Goal: Check status: Check status

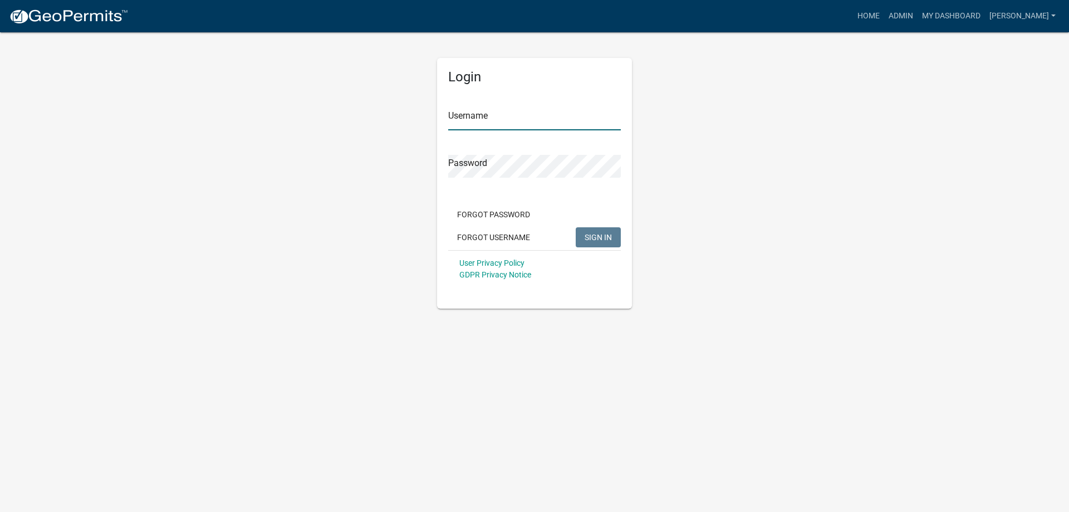
type input "[PERSON_NAME]"
click at [606, 239] on span "SIGN IN" at bounding box center [598, 236] width 27 height 9
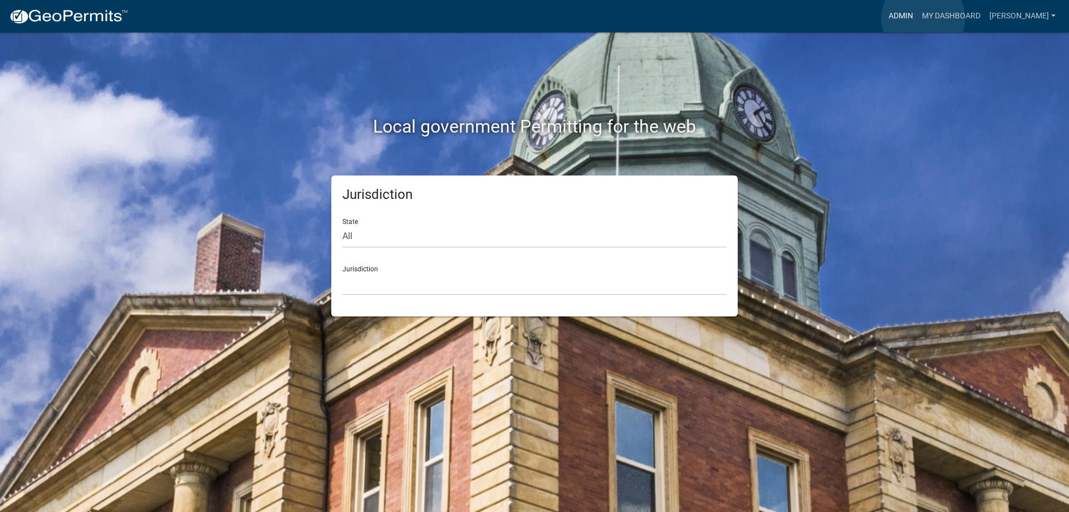
click at [918, 18] on link "Admin" at bounding box center [900, 16] width 33 height 21
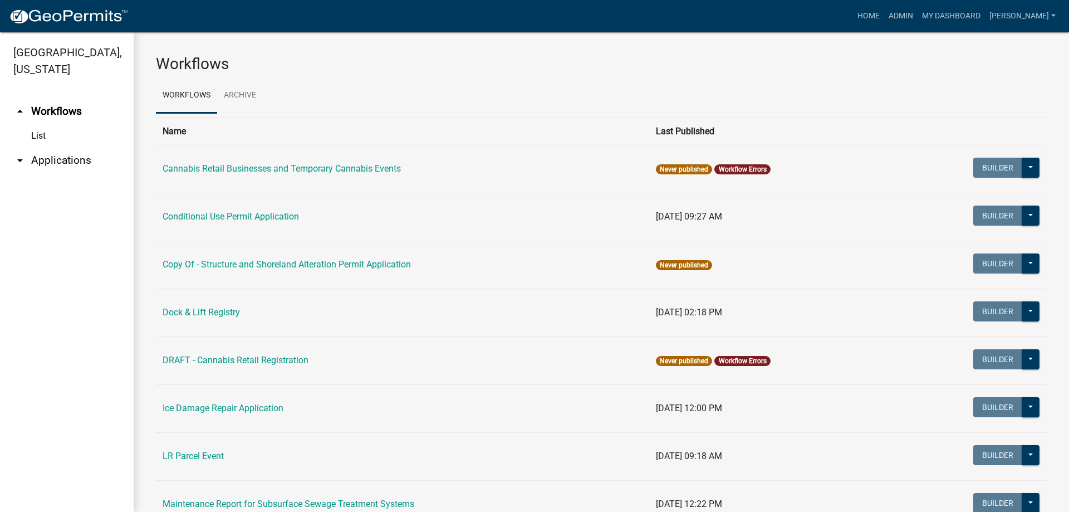
click at [59, 163] on link "arrow_drop_down Applications" at bounding box center [67, 160] width 134 height 27
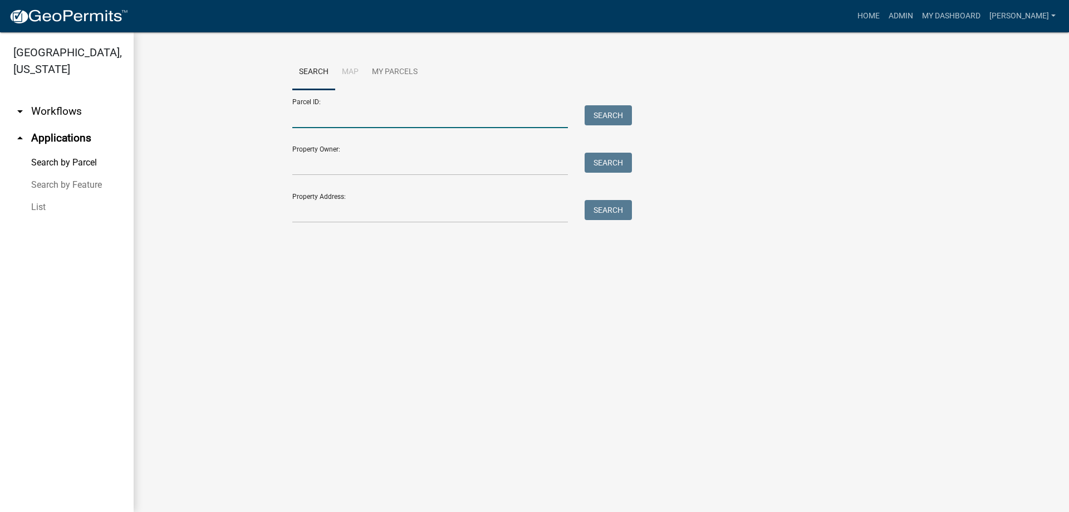
click at [351, 118] on input "Parcel ID:" at bounding box center [430, 116] width 276 height 23
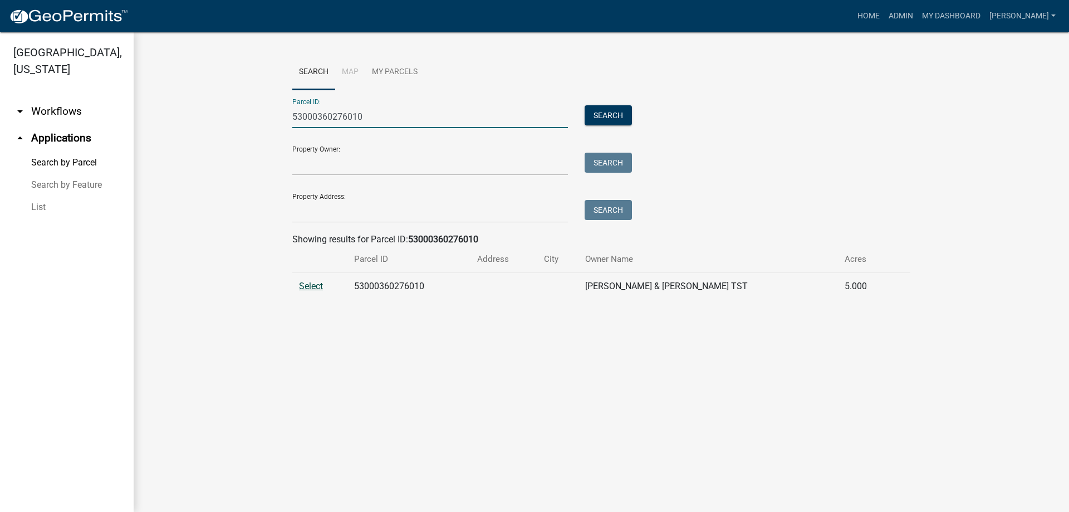
type input "53000360276010"
click at [313, 285] on span "Select" at bounding box center [311, 286] width 24 height 11
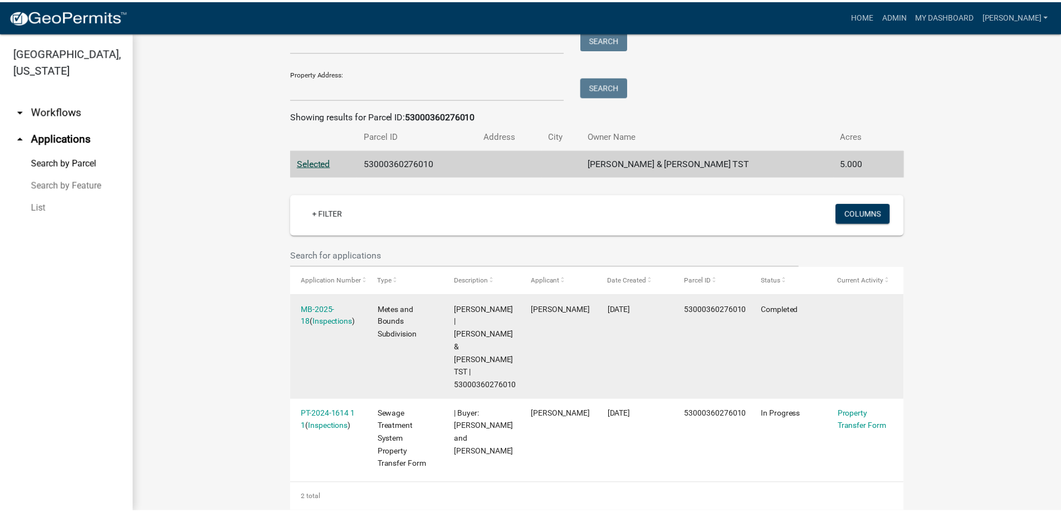
scroll to position [132, 0]
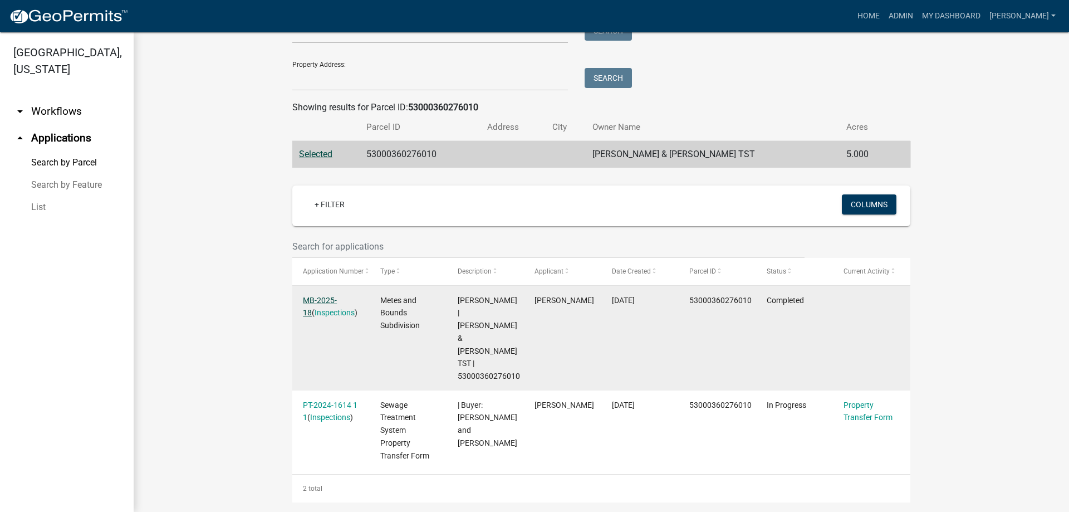
click at [323, 301] on link "MB-2025-18" at bounding box center [320, 307] width 34 height 22
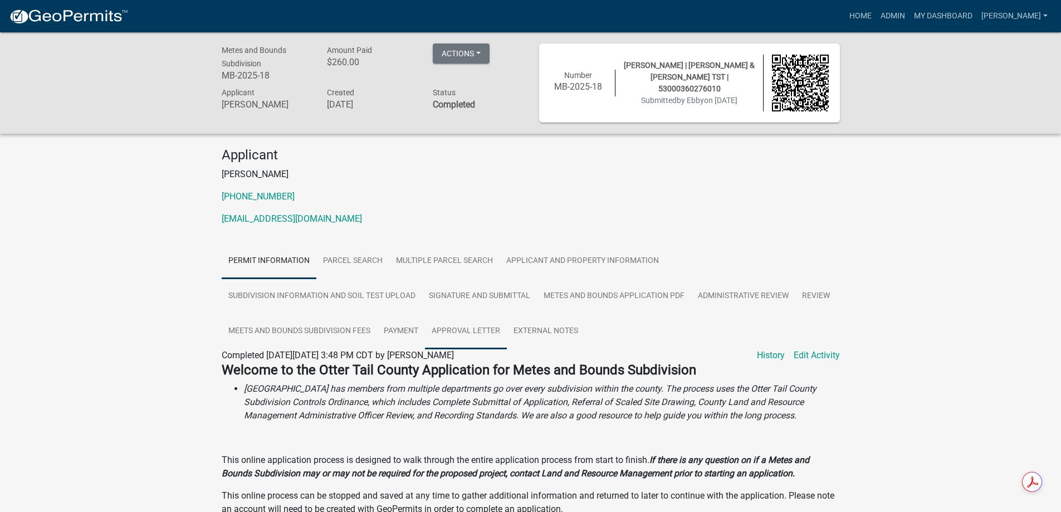
click at [473, 327] on link "Approval Letter" at bounding box center [466, 332] width 82 height 36
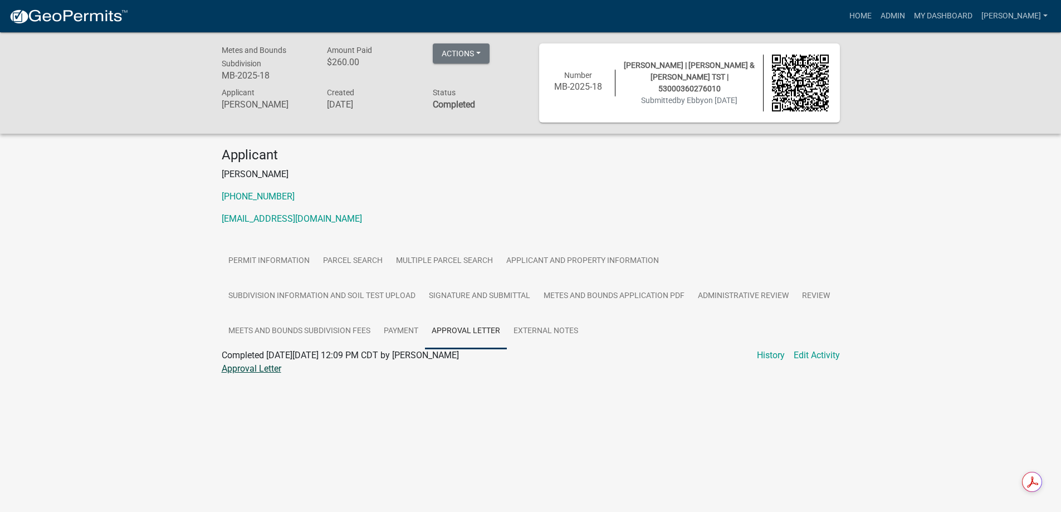
click at [246, 367] on link "Approval Letter" at bounding box center [252, 368] width 60 height 11
